Goal: Navigation & Orientation: Find specific page/section

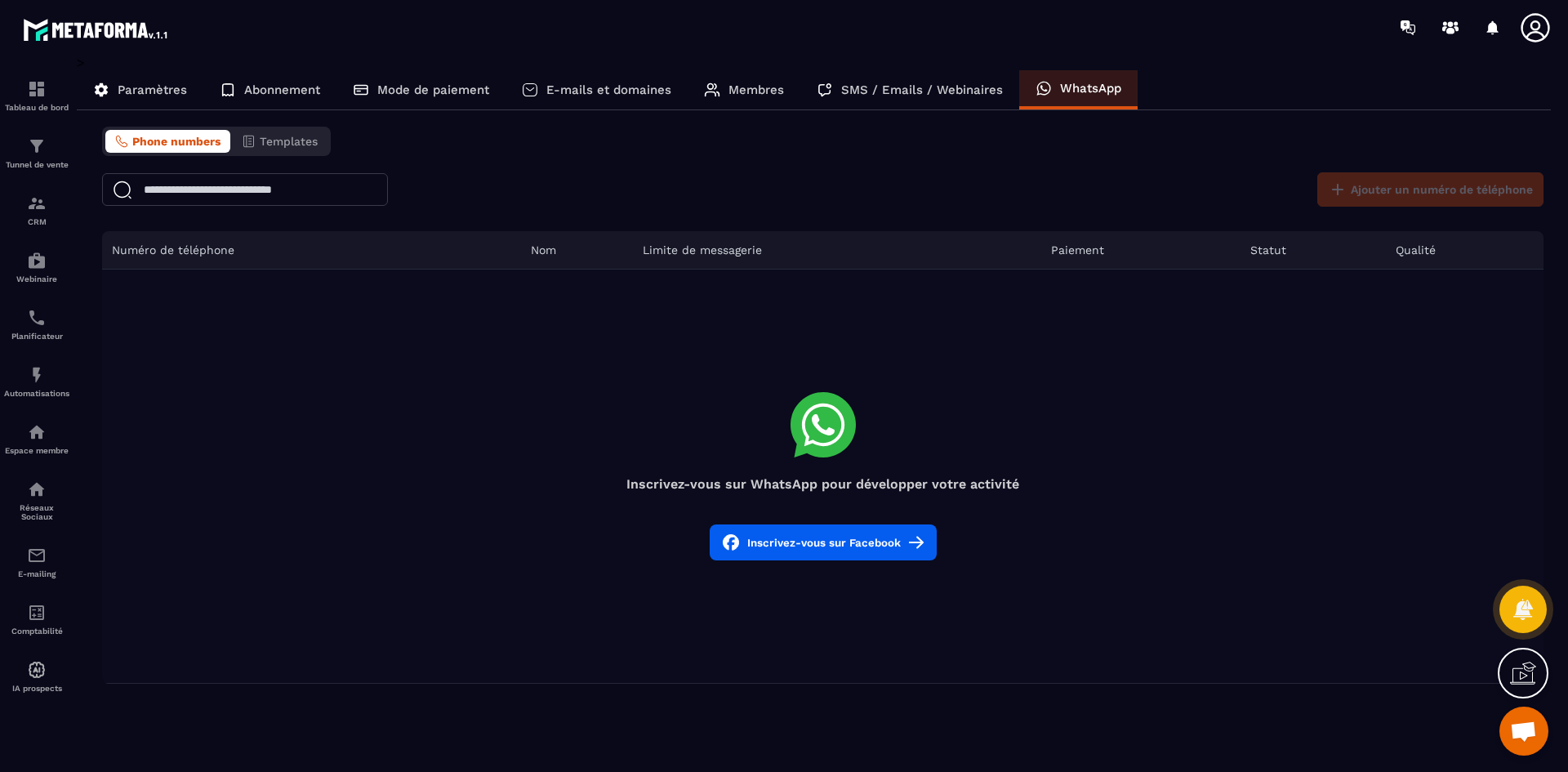
scroll to position [4723, 0]
click at [32, 149] on img at bounding box center [37, 146] width 19 height 19
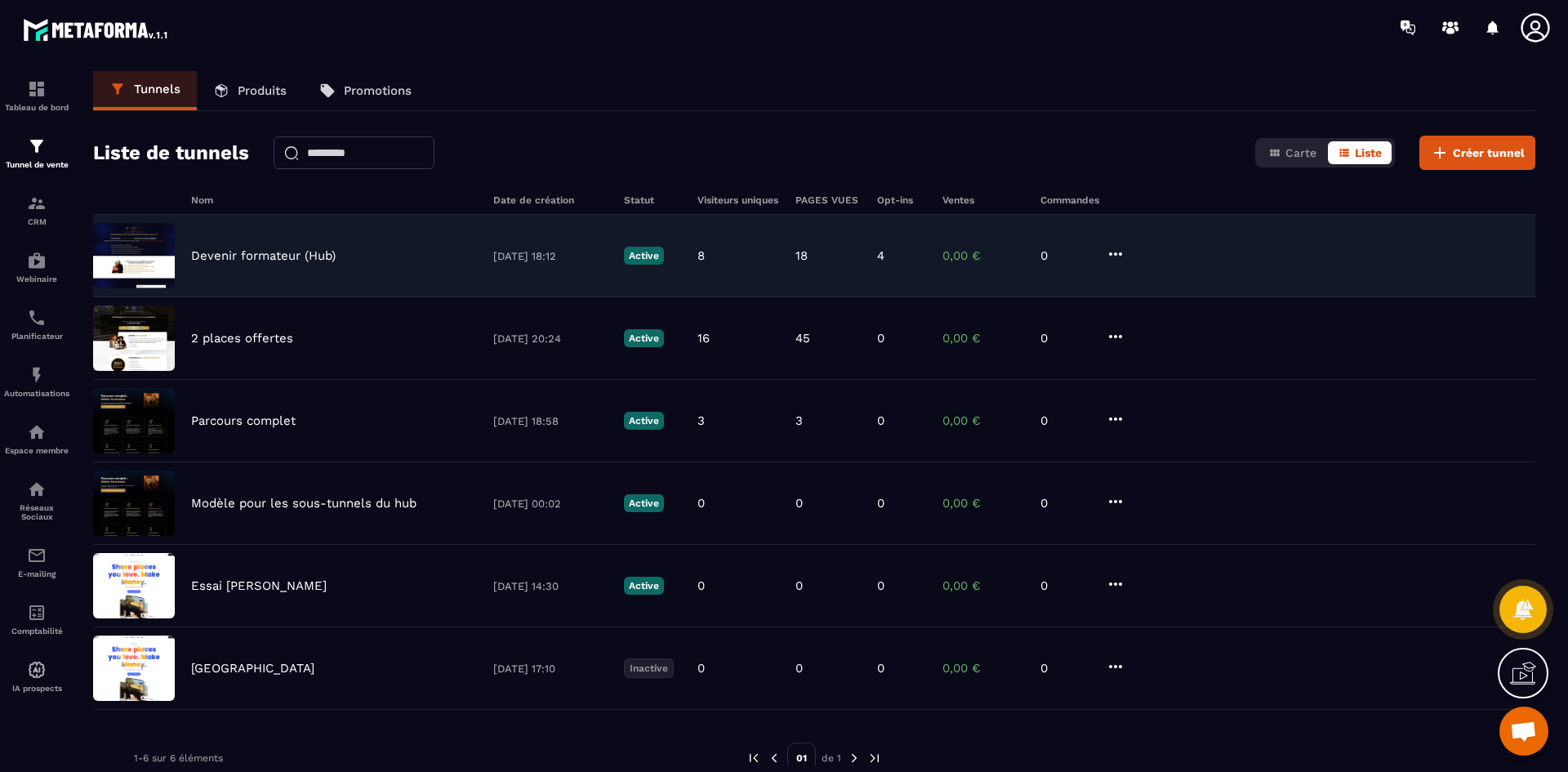
click at [301, 253] on p "Devenir formateur (Hub)" at bounding box center [264, 256] width 145 height 15
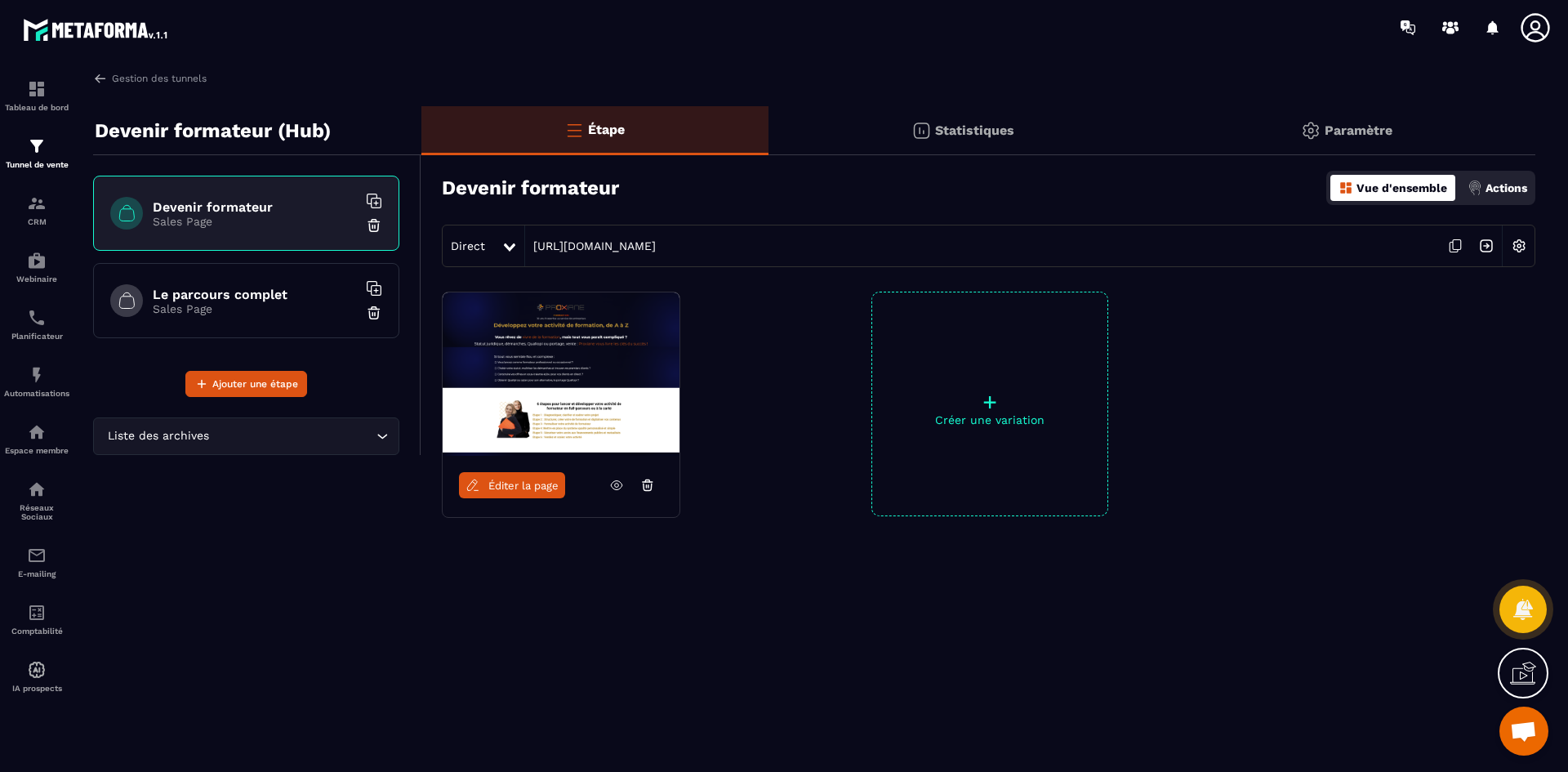
click at [1450, 244] on icon at bounding box center [1453, 247] width 8 height 10
click at [137, 67] on div "Tableau de bord Tunnel de vente CRM Webinaire Planificateur Automatisations Esp…" at bounding box center [139, 412] width 279 height 715
click at [136, 82] on link "Gestion des tunnels" at bounding box center [150, 79] width 114 height 15
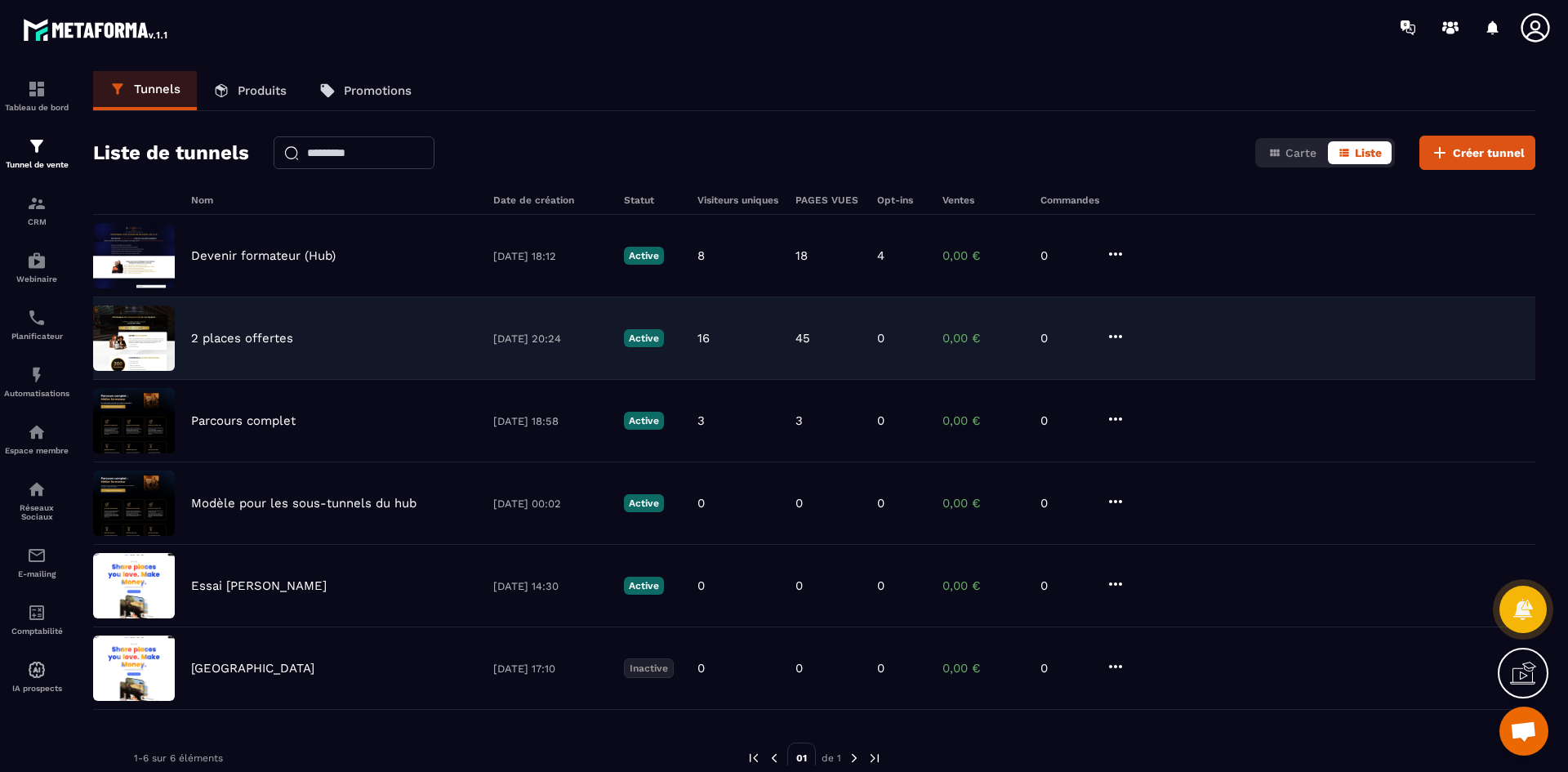
click at [273, 333] on p "2 places offertes" at bounding box center [243, 338] width 102 height 15
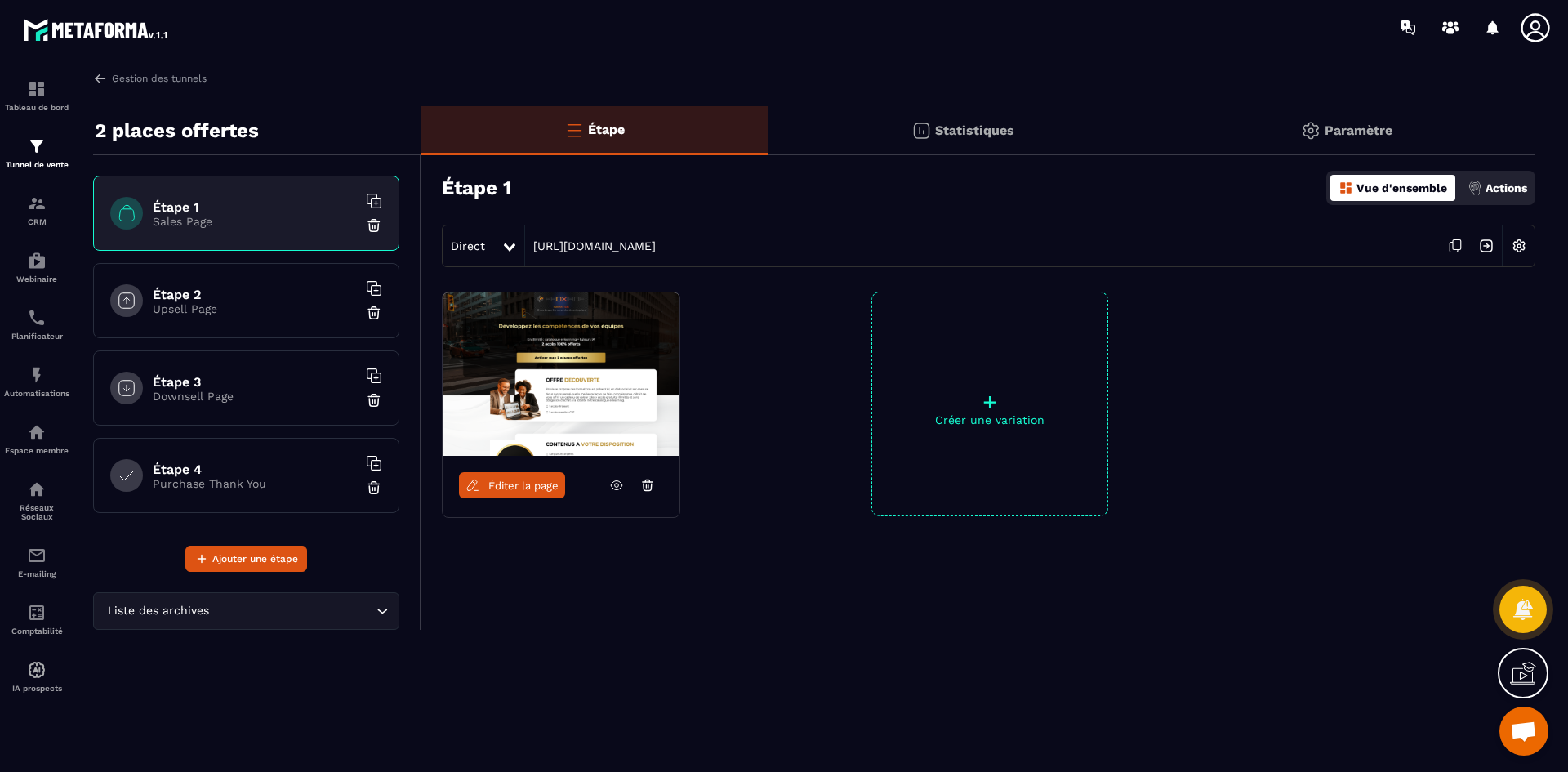
click at [1448, 246] on icon at bounding box center [1455, 245] width 31 height 31
click at [116, 69] on div "Tableau de bord Tunnel de vente CRM Webinaire Planificateur Automatisations Esp…" at bounding box center [139, 412] width 279 height 715
click at [103, 80] on img at bounding box center [101, 79] width 15 height 15
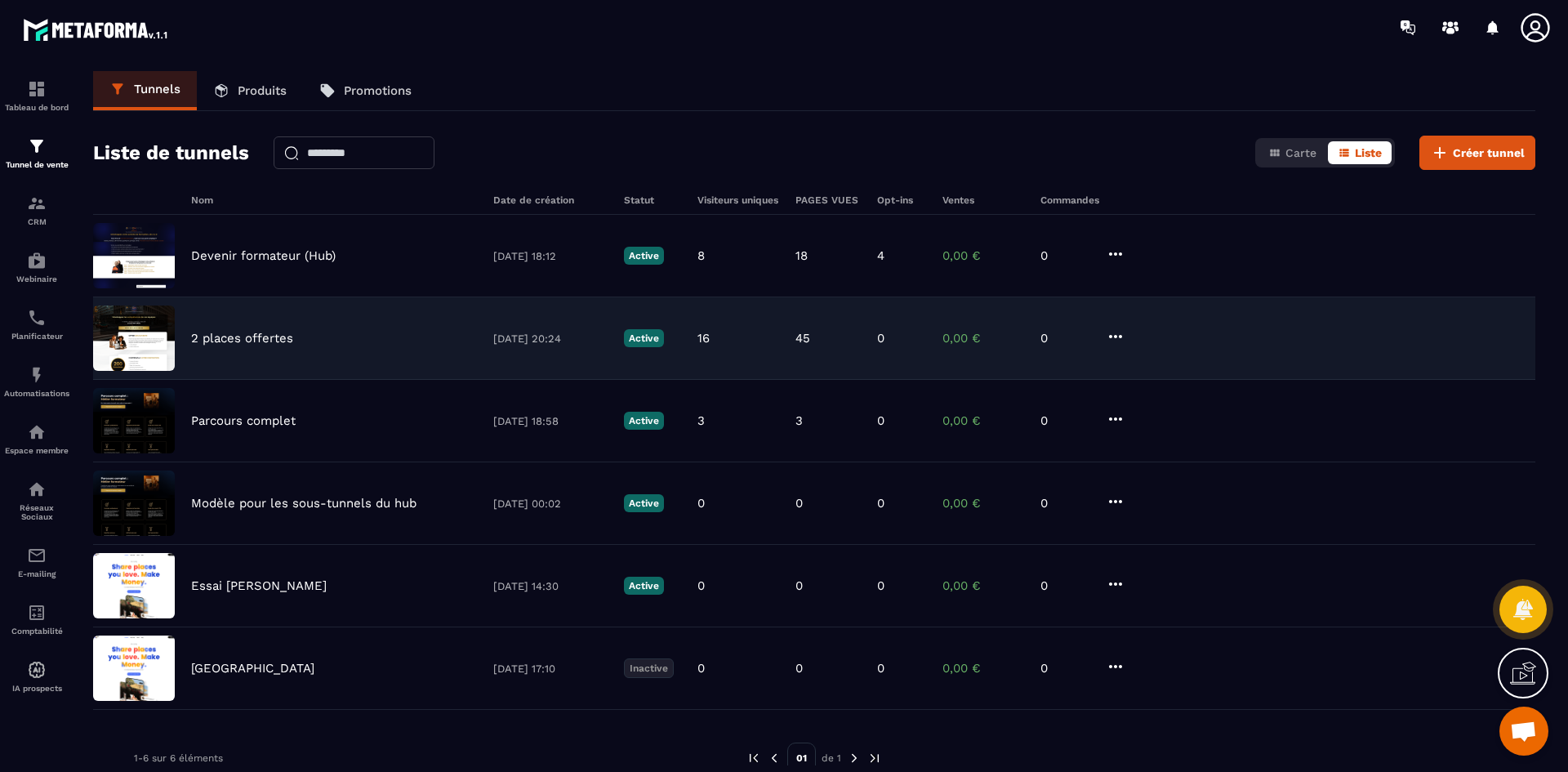
scroll to position [54, 0]
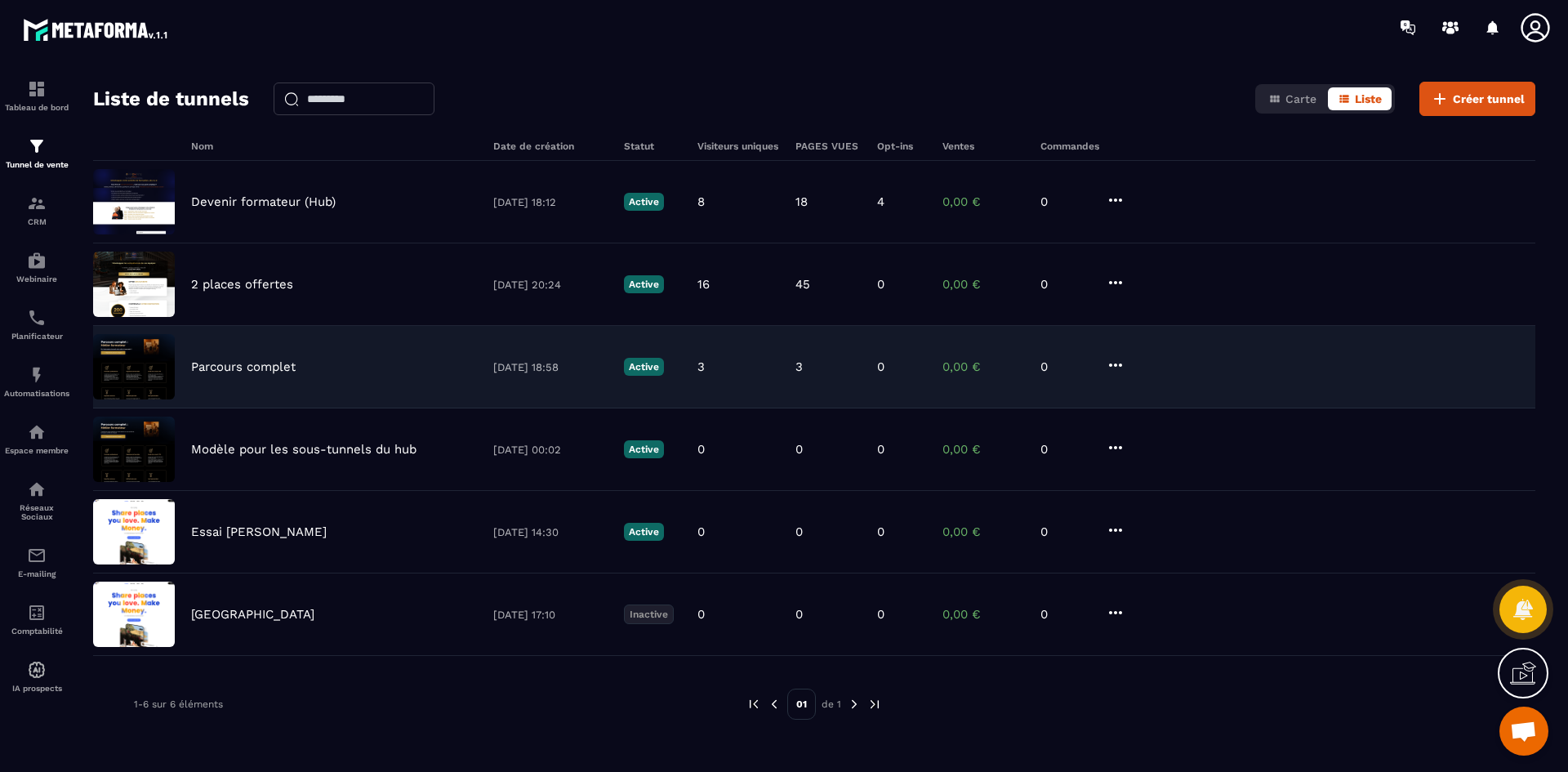
click at [208, 365] on p "Parcours complet" at bounding box center [243, 366] width 105 height 15
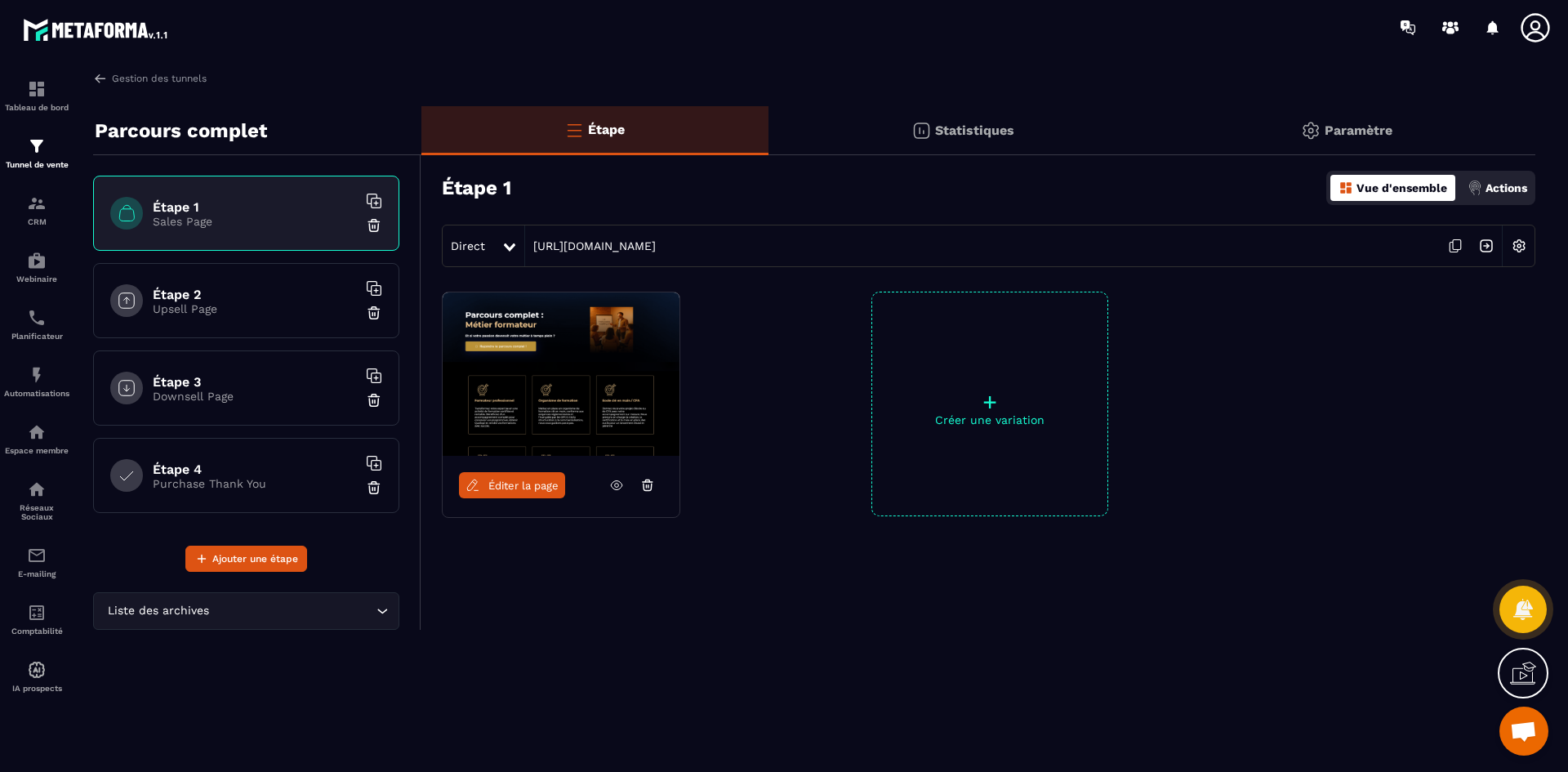
click at [1449, 243] on icon at bounding box center [1455, 245] width 31 height 31
